Goal: Task Accomplishment & Management: Use online tool/utility

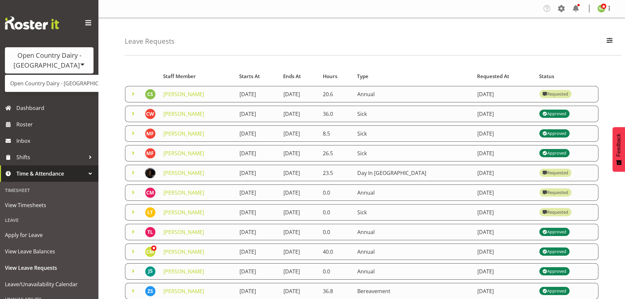
scroll to position [212, 0]
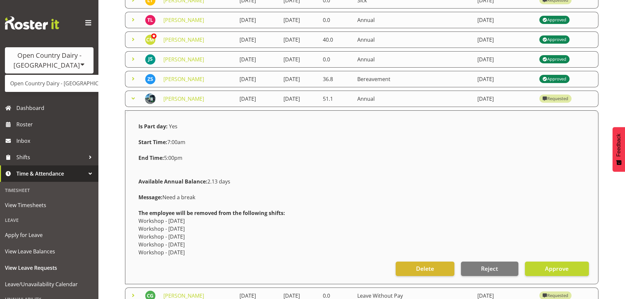
click at [48, 80] on link "Open Country Dairy - [GEOGRAPHIC_DATA]" at bounding box center [68, 83] width 127 height 12
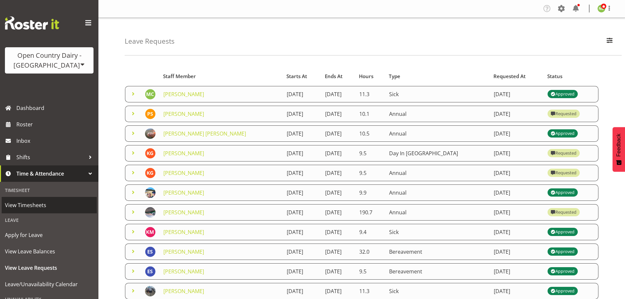
click at [39, 201] on span "View Timesheets" at bounding box center [49, 205] width 89 height 10
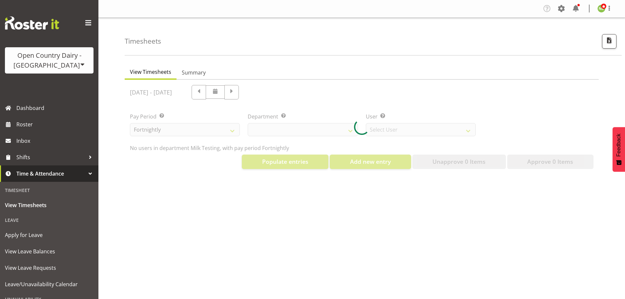
select select "733"
select select "7414"
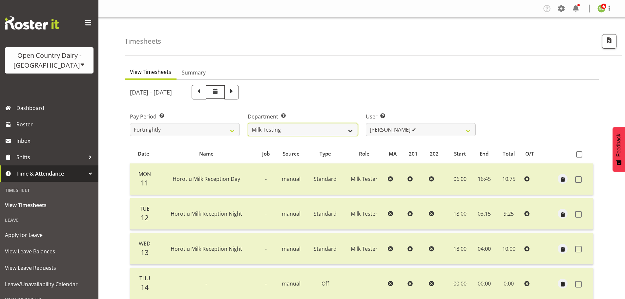
click at [277, 125] on select "701 702 703 704 705 706 707 708 709 710 711 712 713 714 715 716 717 718 719 720" at bounding box center [303, 129] width 110 height 13
select select "716"
click at [248, 123] on select "701 702 703 704 705 706 707 708 709 710 711 712 713 714 715 716 717 718 719 720" at bounding box center [303, 129] width 110 height 13
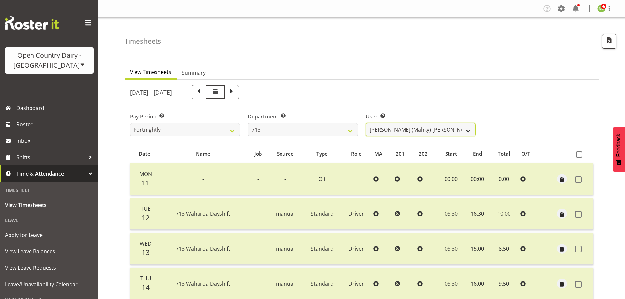
drag, startPoint x: 402, startPoint y: 127, endPoint x: 404, endPoint y: 124, distance: 3.7
click at [403, 126] on select "[PERSON_NAME] (Mahky) [PERSON_NAME] ✔ [PERSON_NAME] ✔ [PERSON_NAME] ✔" at bounding box center [421, 129] width 110 height 13
select select "10300"
click at [366, 123] on select "[PERSON_NAME] (Mahky) [PERSON_NAME] ✔ [PERSON_NAME] ✔ [PERSON_NAME] ✔" at bounding box center [421, 129] width 110 height 13
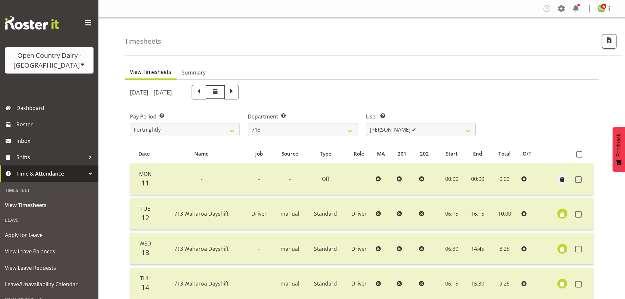
click at [562, 213] on span "button" at bounding box center [563, 215] width 8 height 8
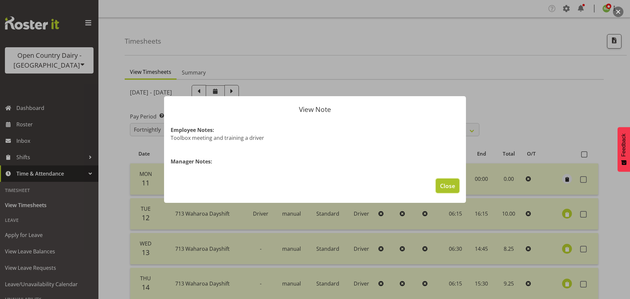
click at [454, 186] on span "Close" at bounding box center [447, 186] width 15 height 9
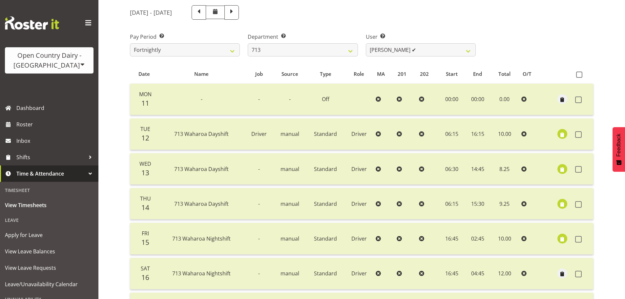
scroll to position [98, 0]
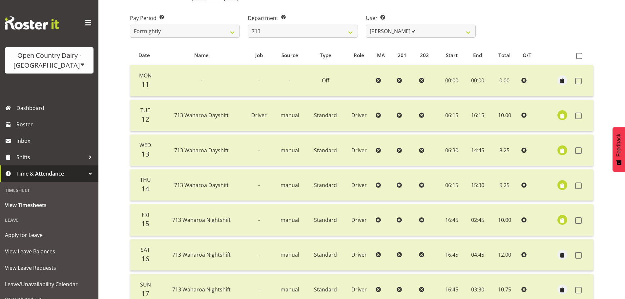
click at [568, 151] on td at bounding box center [562, 151] width 21 height 32
click at [567, 152] on td at bounding box center [562, 151] width 21 height 32
click at [561, 152] on span "button" at bounding box center [563, 151] width 8 height 8
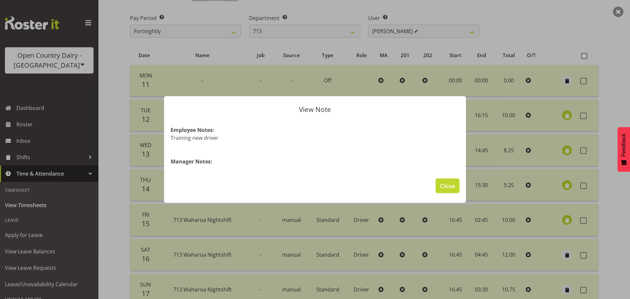
drag, startPoint x: 450, startPoint y: 185, endPoint x: 492, endPoint y: 207, distance: 47.0
click at [451, 185] on span "Close" at bounding box center [447, 186] width 15 height 9
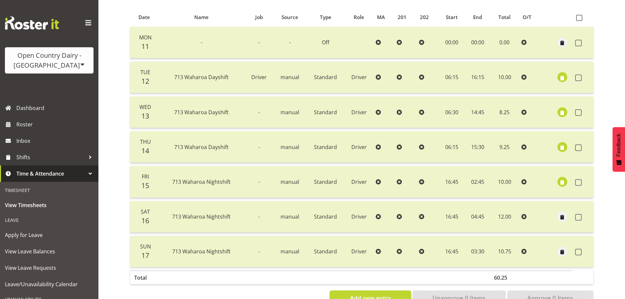
scroll to position [125, 0]
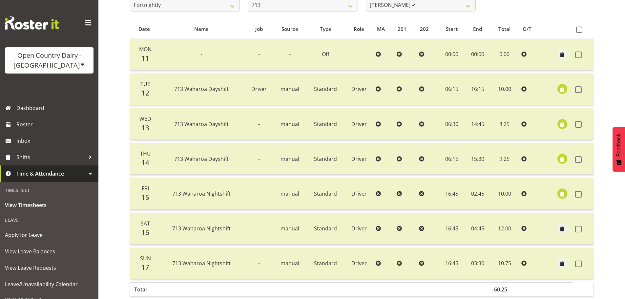
click at [561, 193] on span "button" at bounding box center [563, 194] width 8 height 8
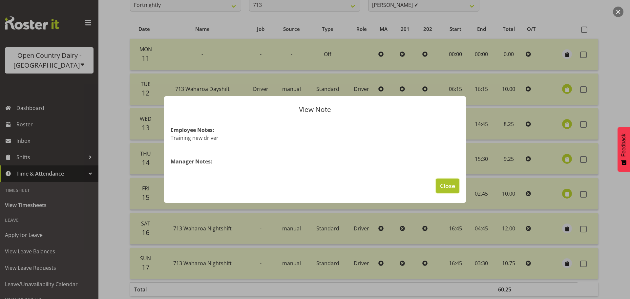
click at [454, 186] on span "Close" at bounding box center [447, 186] width 15 height 9
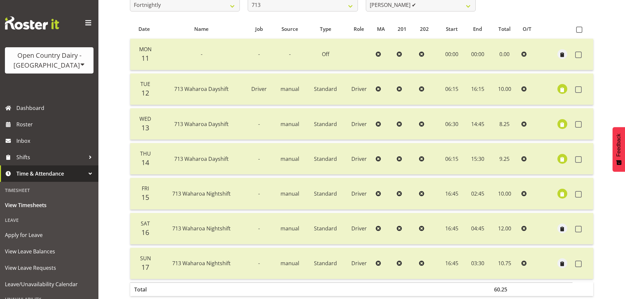
scroll to position [59, 0]
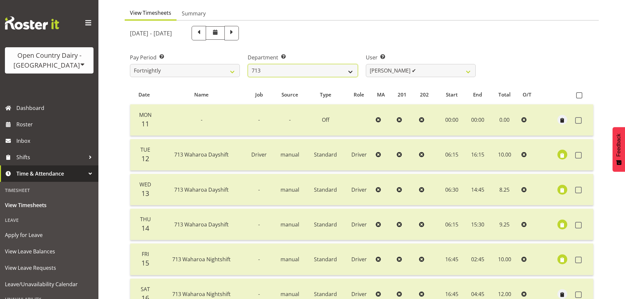
drag, startPoint x: 268, startPoint y: 71, endPoint x: 268, endPoint y: 75, distance: 4.0
click at [268, 71] on select "701 702 703 704 705 706 707 708 709 710 711 712 713 714 715 716 717 718 719 720" at bounding box center [303, 70] width 110 height 13
select select "820"
click at [248, 64] on select "701 702 703 704 705 706 707 708 709 710 711 712 713 714 715 716 717 718 719 720" at bounding box center [303, 70] width 110 height 13
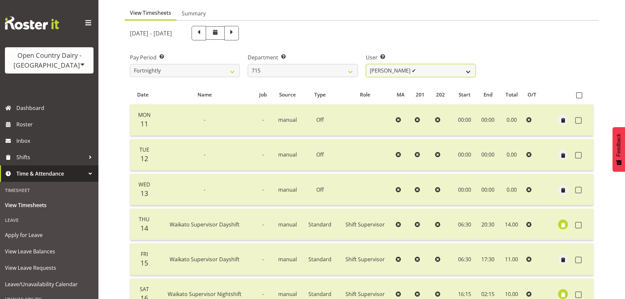
click at [404, 72] on select "[PERSON_NAME] ✔ [PERSON_NAME] ✔ [PERSON_NAME] ✔ [PERSON_NAME] ✔" at bounding box center [421, 70] width 110 height 13
select select "9837"
click at [366, 64] on select "[PERSON_NAME] ✔ [PERSON_NAME] ✔ [PERSON_NAME] ✔ [PERSON_NAME] ✔" at bounding box center [421, 70] width 110 height 13
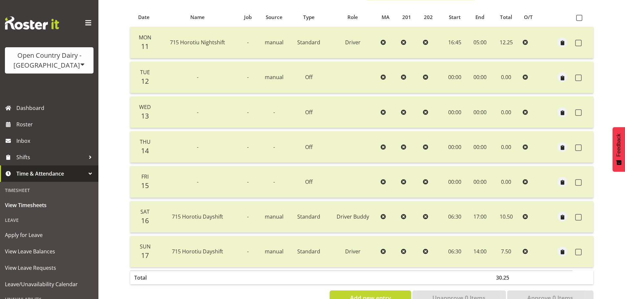
scroll to position [125, 0]
